Goal: Task Accomplishment & Management: Use online tool/utility

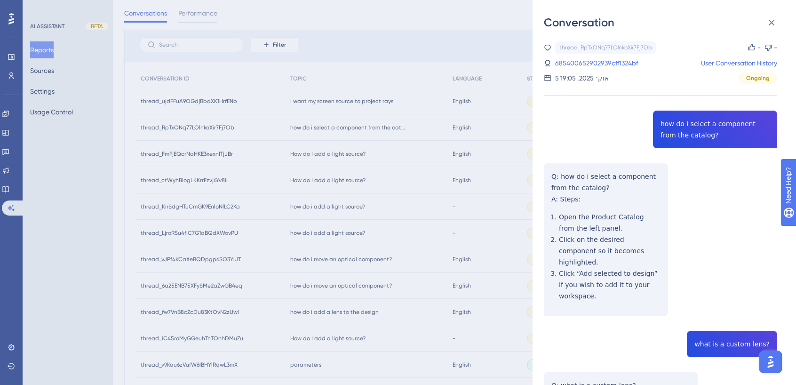
scroll to position [53, 0]
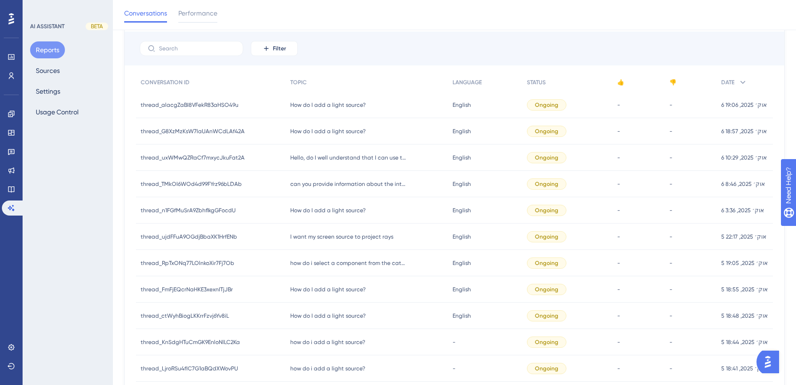
scroll to position [69, 0]
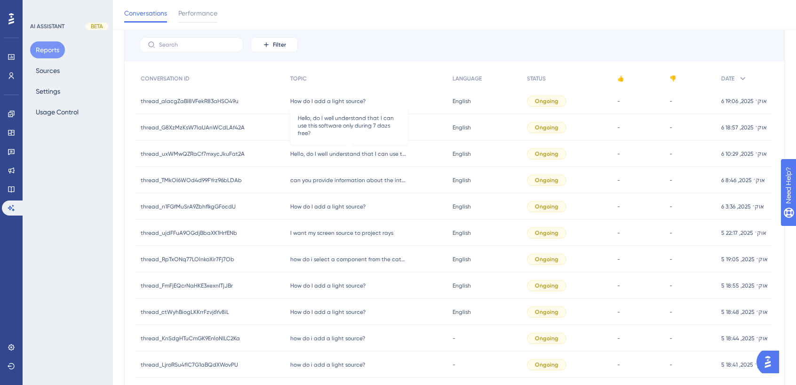
click at [313, 155] on span "Hello, do I well understand that I can use this software only during 7 dazs fre…" at bounding box center [349, 154] width 118 height 8
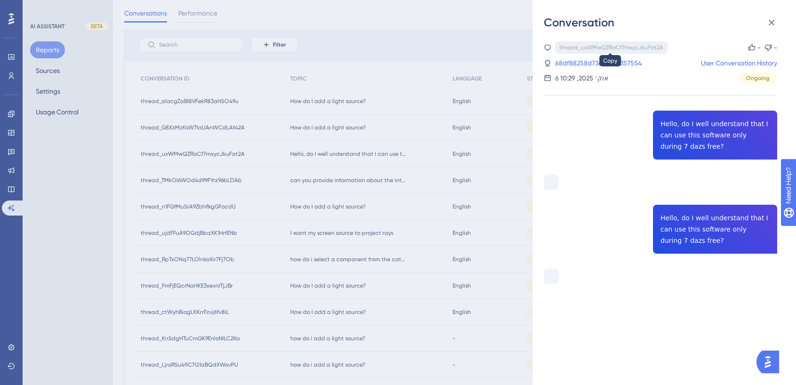
drag, startPoint x: 575, startPoint y: 48, endPoint x: 575, endPoint y: 53, distance: 5.6
click at [575, 53] on div "thread_uxWMwQZRaCf7mxycJkuFat2A Copy" at bounding box center [611, 47] width 112 height 12
click at [575, 57] on link "68df88258d73df43eb357554" at bounding box center [598, 62] width 87 height 11
click at [575, 59] on link "68df88258d73df43eb357554" at bounding box center [598, 62] width 87 height 11
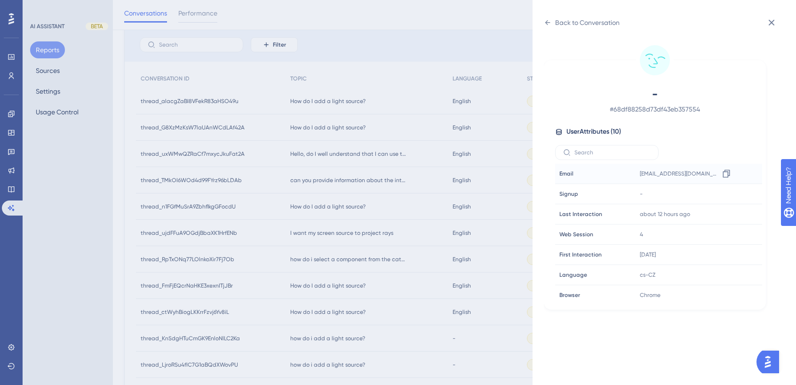
click at [665, 172] on span "antonbondarev3@gmail.com" at bounding box center [679, 174] width 79 height 8
click at [726, 173] on icon at bounding box center [725, 173] width 9 height 9
click at [722, 171] on icon at bounding box center [725, 173] width 9 height 9
